Goal: Information Seeking & Learning: Understand process/instructions

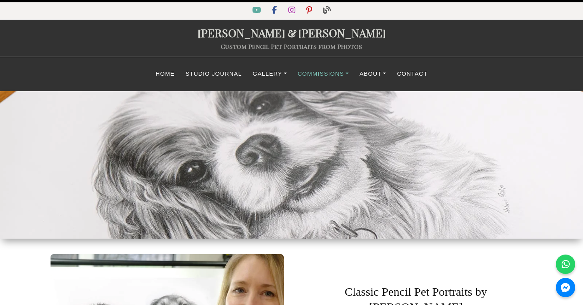
click at [345, 72] on link "Commissions" at bounding box center [323, 73] width 62 height 15
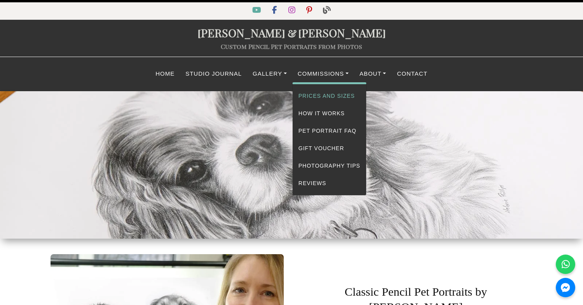
click at [337, 94] on link "Prices and Sizes" at bounding box center [328, 95] width 73 height 17
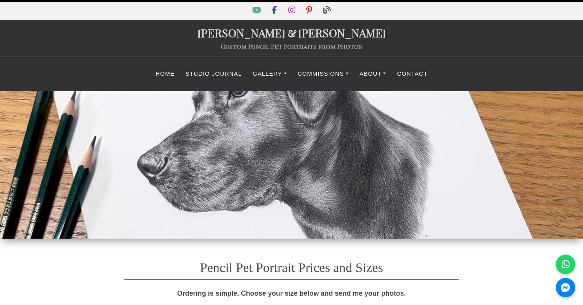
select select "GBP"
click at [381, 71] on link "About" at bounding box center [373, 73] width 38 height 15
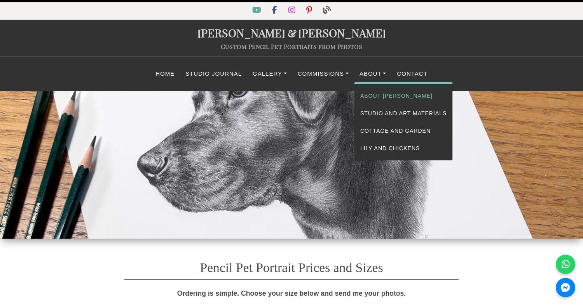
click at [379, 97] on link "About [PERSON_NAME]" at bounding box center [403, 95] width 98 height 17
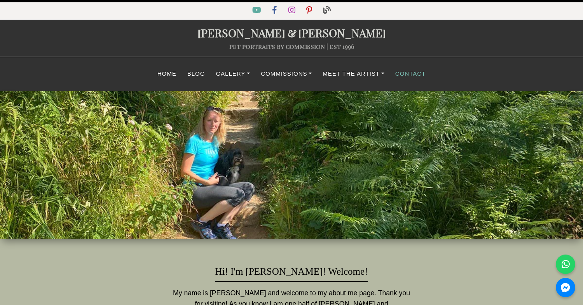
click at [417, 75] on link "Contact" at bounding box center [410, 73] width 41 height 15
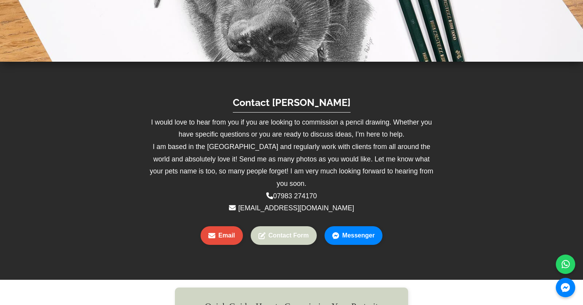
scroll to position [214, 0]
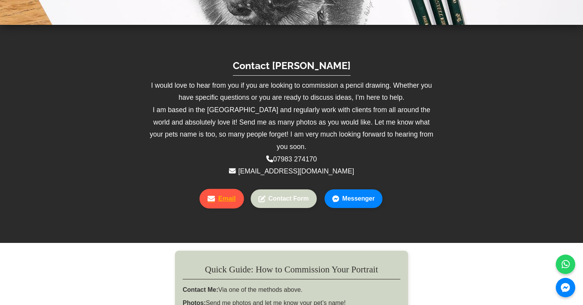
click at [221, 189] on link "Email" at bounding box center [221, 198] width 44 height 19
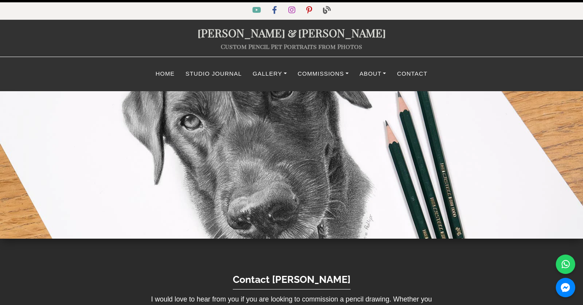
scroll to position [0, 0]
click at [339, 74] on link "Commissions" at bounding box center [323, 73] width 62 height 15
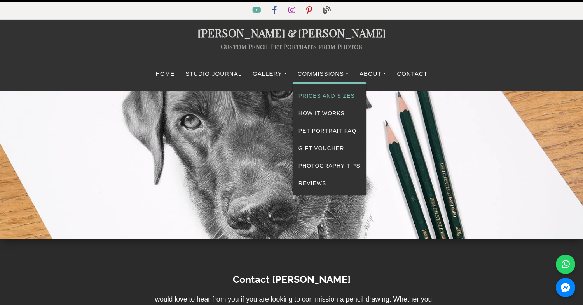
click at [330, 92] on link "Prices and Sizes" at bounding box center [328, 95] width 73 height 17
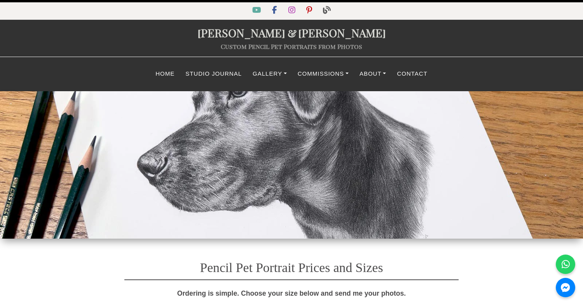
select select "GBP"
click at [345, 72] on link "Commissions" at bounding box center [323, 73] width 62 height 15
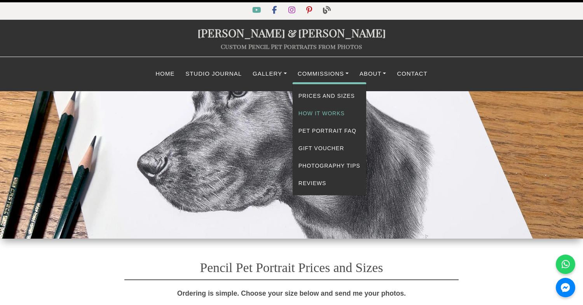
click at [323, 113] on link "How It Works" at bounding box center [328, 113] width 73 height 17
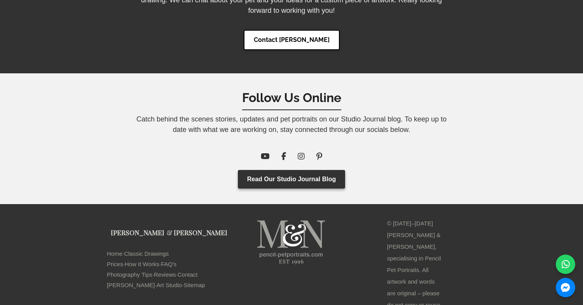
scroll to position [2737, 0]
